Goal: Transaction & Acquisition: Purchase product/service

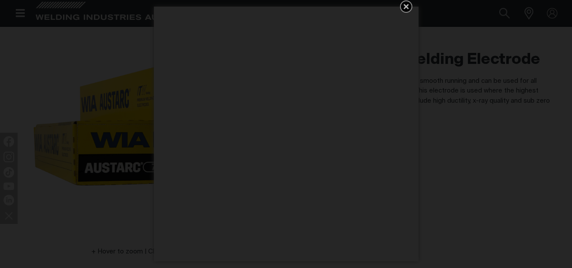
click at [407, 7] on icon "Get 5 WIA Welding Guides Free!" at bounding box center [405, 6] width 5 height 5
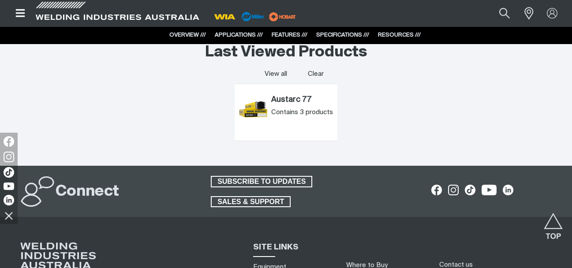
scroll to position [1755, 0]
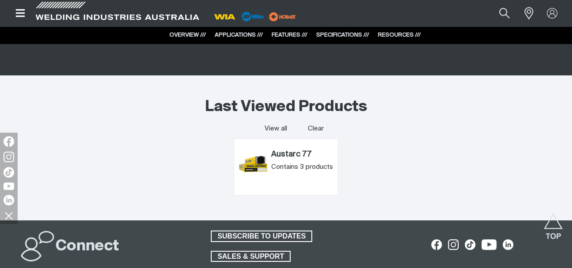
click at [277, 127] on link "View all" at bounding box center [276, 128] width 22 height 9
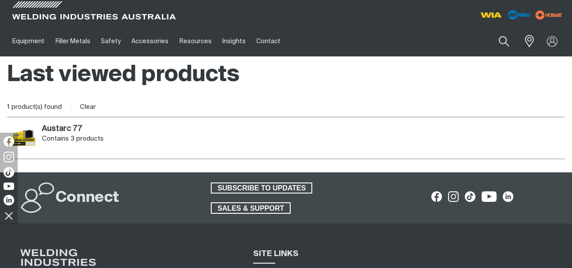
click at [65, 131] on h2 "Austarc 77 ." at bounding box center [62, 129] width 40 height 8
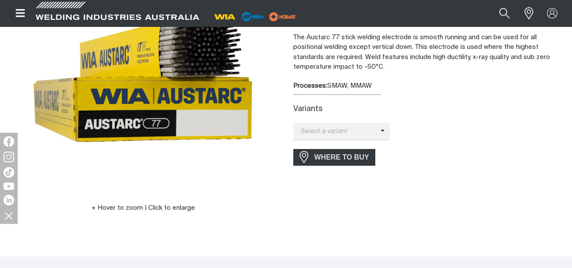
scroll to position [132, 0]
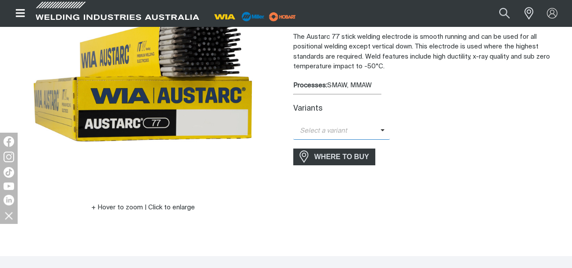
click at [380, 130] on icon at bounding box center [382, 130] width 4 height 7
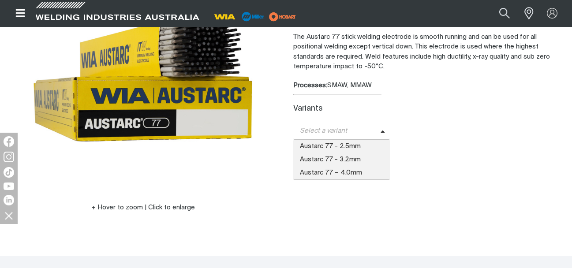
click at [334, 145] on span "Austarc 77 - 2.5mm" at bounding box center [341, 146] width 97 height 13
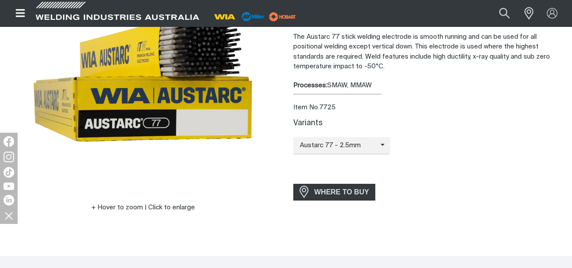
click at [345, 191] on span "WHERE TO BUY" at bounding box center [342, 192] width 66 height 14
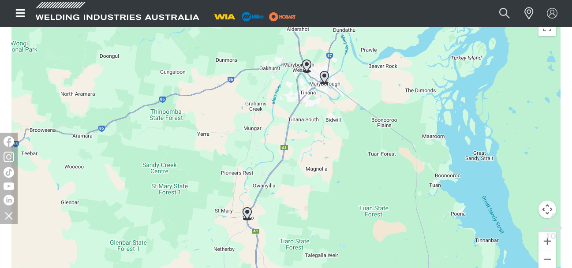
scroll to position [317, 0]
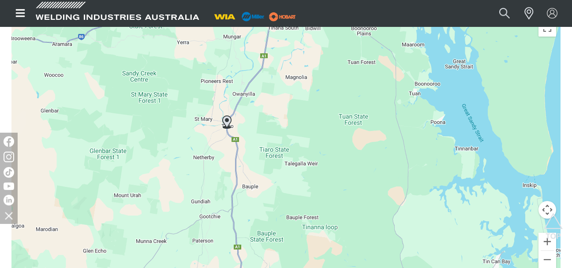
drag, startPoint x: 400, startPoint y: 178, endPoint x: 361, endPoint y: 66, distance: 118.8
click at [361, 66] on div at bounding box center [285, 147] width 549 height 265
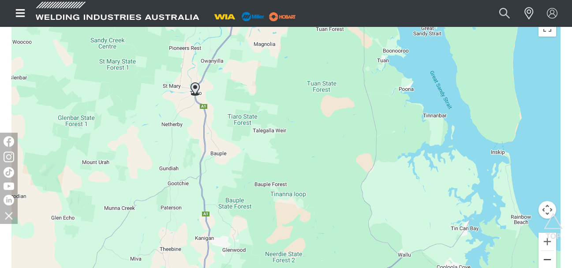
click at [544, 261] on button "Zoom out" at bounding box center [547, 260] width 18 height 18
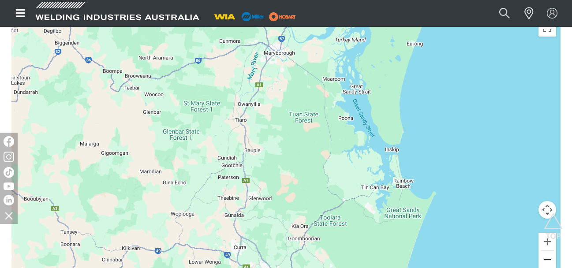
click at [544, 261] on button "Zoom out" at bounding box center [547, 260] width 18 height 18
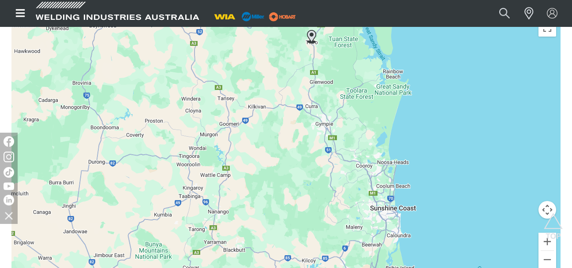
drag, startPoint x: 287, startPoint y: 201, endPoint x: 347, endPoint y: 82, distance: 133.1
click at [347, 82] on div at bounding box center [285, 147] width 549 height 265
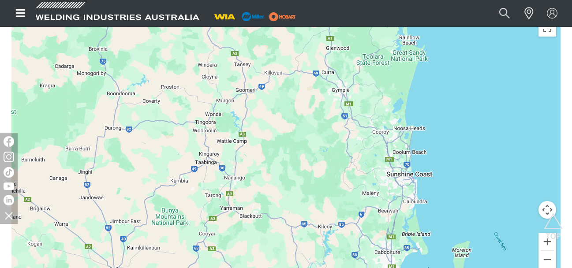
drag, startPoint x: 329, startPoint y: 212, endPoint x: 372, endPoint y: 88, distance: 132.0
click at [372, 88] on div at bounding box center [285, 147] width 549 height 265
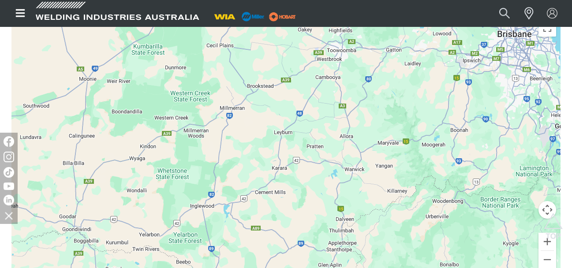
drag, startPoint x: 322, startPoint y: 223, endPoint x: 270, endPoint y: 73, distance: 158.2
click at [274, 89] on div at bounding box center [285, 147] width 549 height 265
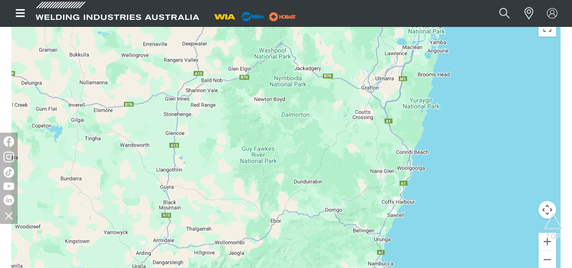
drag, startPoint x: 336, startPoint y: 191, endPoint x: 351, endPoint y: 76, distance: 116.4
click at [350, 129] on div at bounding box center [285, 147] width 549 height 265
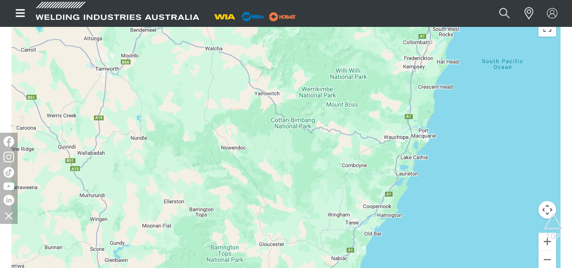
drag, startPoint x: 329, startPoint y: 156, endPoint x: 404, endPoint y: 68, distance: 116.0
click at [366, 101] on div at bounding box center [285, 147] width 549 height 265
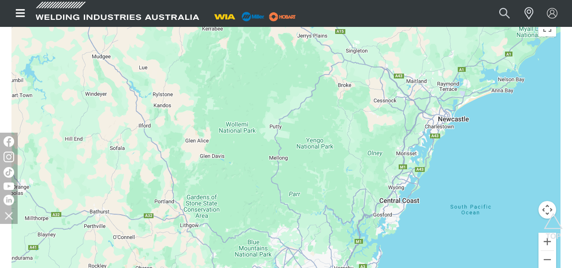
drag, startPoint x: 356, startPoint y: 157, endPoint x: 330, endPoint y: 41, distance: 118.7
click at [330, 52] on div at bounding box center [285, 147] width 549 height 265
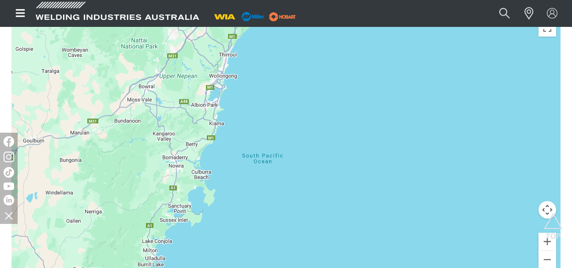
drag, startPoint x: 171, startPoint y: 145, endPoint x: 341, endPoint y: 67, distance: 187.0
click at [274, 102] on div at bounding box center [285, 147] width 549 height 265
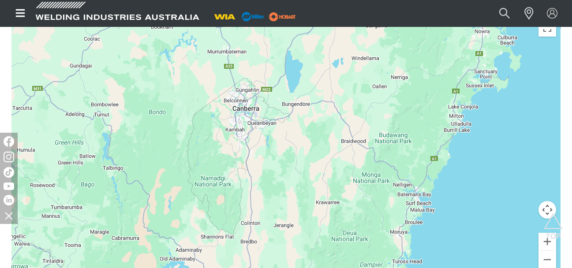
click at [354, 118] on div at bounding box center [285, 147] width 549 height 265
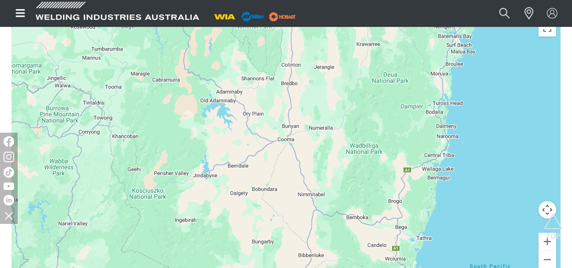
drag, startPoint x: 322, startPoint y: 165, endPoint x: 342, endPoint y: 34, distance: 132.8
click at [339, 43] on div at bounding box center [285, 147] width 549 height 265
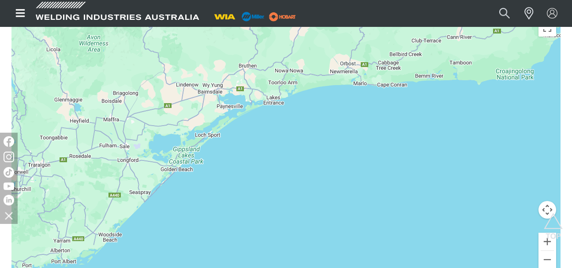
drag, startPoint x: 179, startPoint y: 117, endPoint x: 429, endPoint y: 89, distance: 251.9
click at [403, 97] on div at bounding box center [285, 147] width 549 height 265
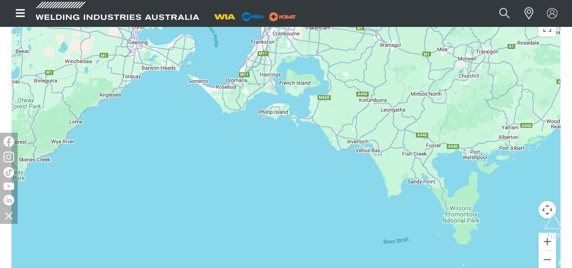
drag, startPoint x: 305, startPoint y: 117, endPoint x: 393, endPoint y: 217, distance: 133.7
click at [393, 217] on div at bounding box center [285, 147] width 549 height 265
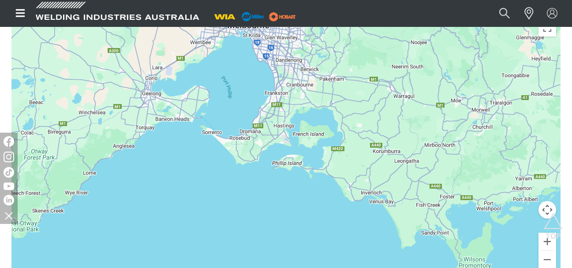
drag, startPoint x: 268, startPoint y: 129, endPoint x: 271, endPoint y: 231, distance: 102.3
click at [271, 231] on div at bounding box center [285, 147] width 549 height 265
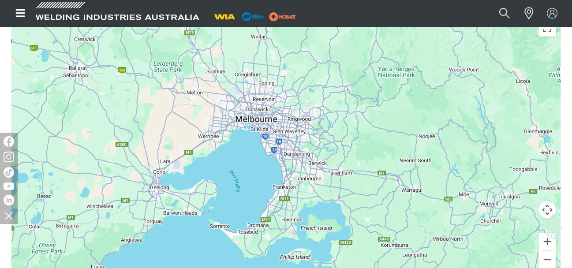
drag, startPoint x: 274, startPoint y: 115, endPoint x: 294, endPoint y: 161, distance: 50.2
click at [294, 161] on div at bounding box center [285, 147] width 549 height 265
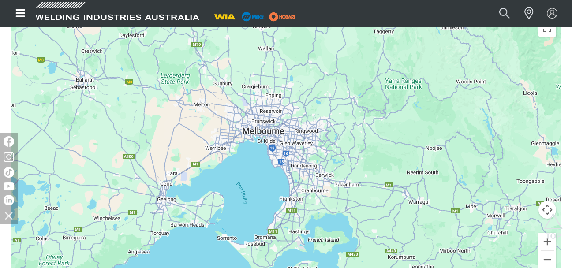
click at [271, 130] on div at bounding box center [285, 147] width 549 height 265
click at [544, 242] on img "Scroll to top" at bounding box center [553, 229] width 19 height 32
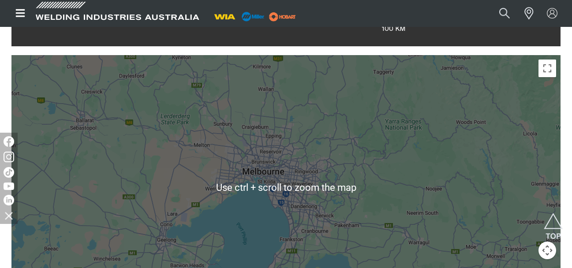
scroll to position [309, 0]
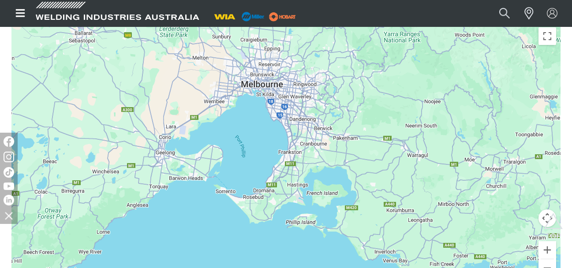
drag, startPoint x: 451, startPoint y: 213, endPoint x: 449, endPoint y: 158, distance: 55.6
click at [449, 158] on div at bounding box center [285, 155] width 549 height 265
click at [544, 249] on button "Zoom in" at bounding box center [547, 250] width 18 height 18
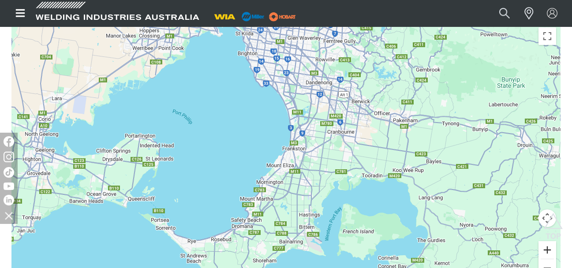
click at [544, 249] on button "Zoom in" at bounding box center [547, 250] width 18 height 18
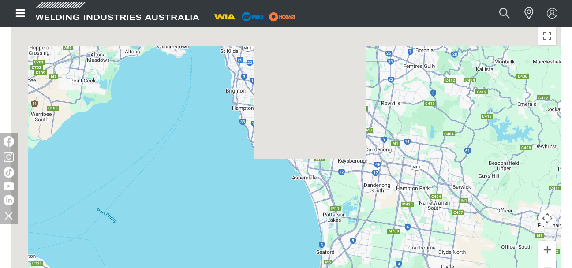
drag, startPoint x: 346, startPoint y: 87, endPoint x: 375, endPoint y: 223, distance: 139.2
click at [374, 231] on div at bounding box center [285, 155] width 549 height 265
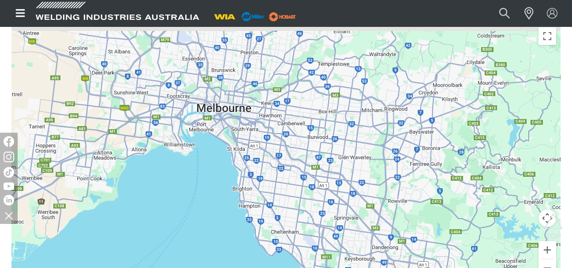
drag, startPoint x: 332, startPoint y: 164, endPoint x: 343, endPoint y: 238, distance: 75.4
click at [343, 238] on div at bounding box center [285, 155] width 549 height 265
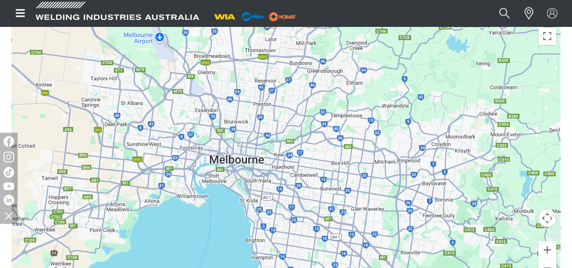
drag, startPoint x: 335, startPoint y: 196, endPoint x: 337, endPoint y: 200, distance: 4.9
click at [337, 200] on div at bounding box center [285, 155] width 549 height 265
